Goal: Find specific page/section: Find specific page/section

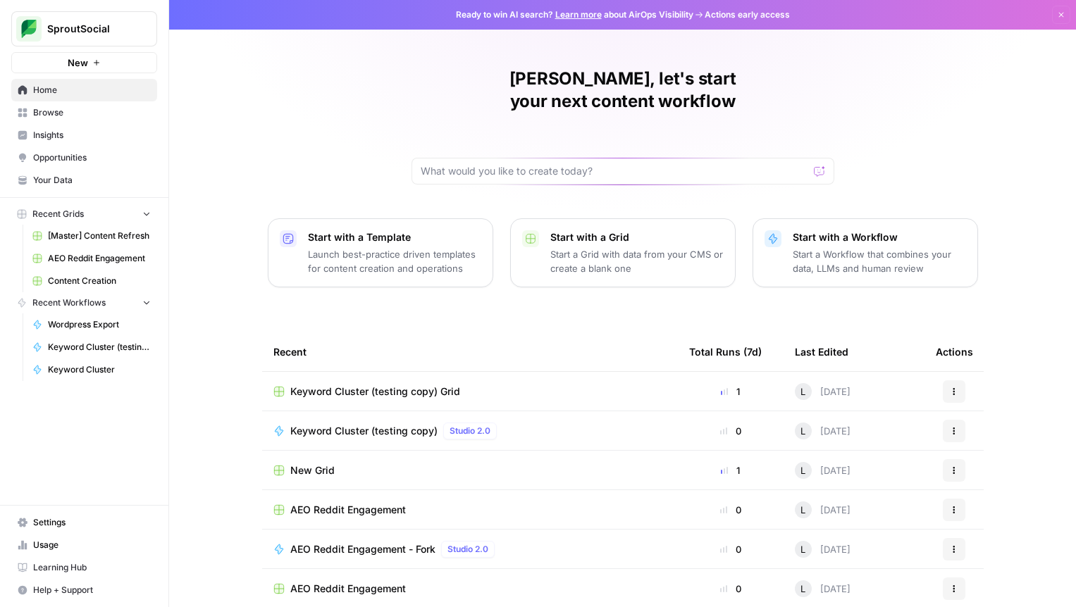
click at [87, 237] on span "[Master] Content Refresh" at bounding box center [99, 236] width 103 height 13
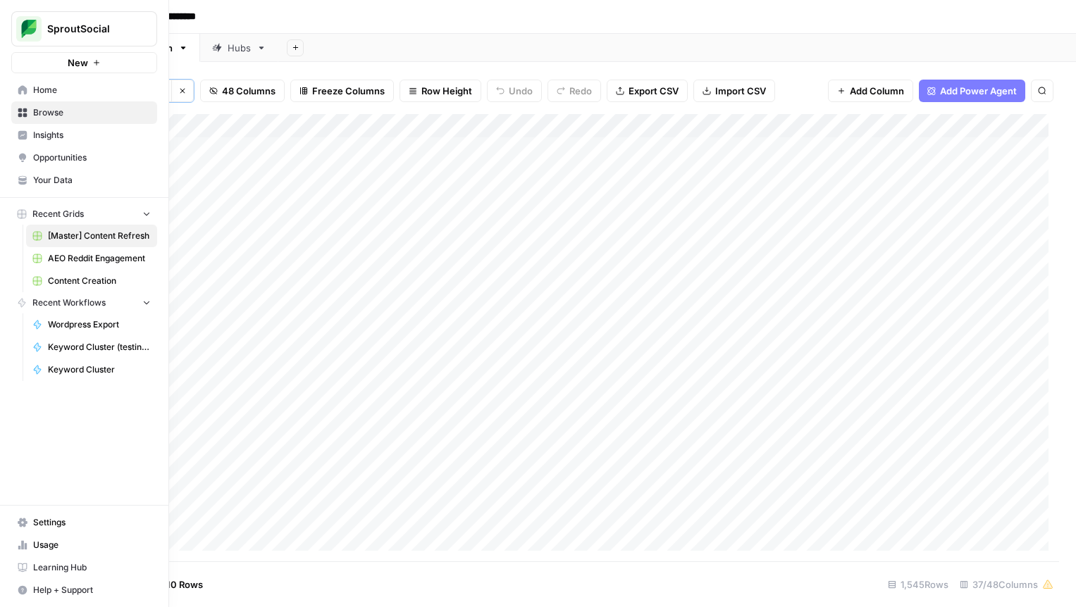
click at [101, 286] on span "Content Creation" at bounding box center [99, 281] width 103 height 13
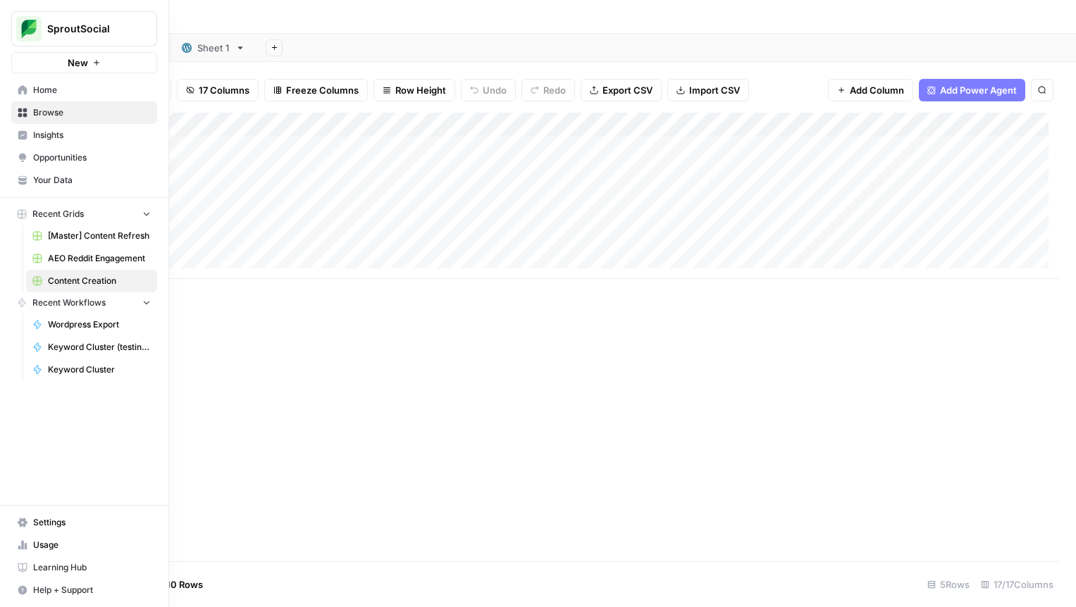
click at [83, 237] on span "[Master] Content Refresh" at bounding box center [99, 236] width 103 height 13
